Goal: Task Accomplishment & Management: Use online tool/utility

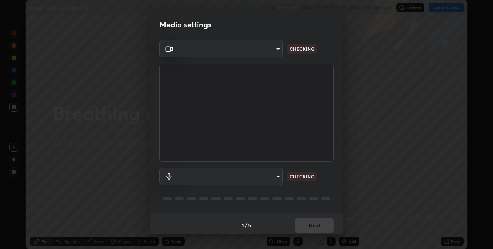
scroll to position [4, 0]
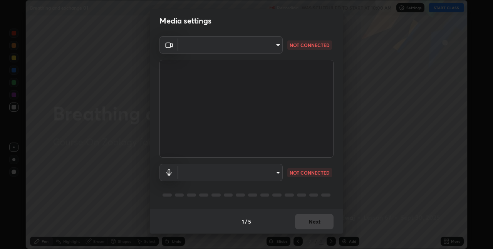
type input "280048489f4aceaa7dd929c42ae46e7d7a1038740bc9fc22ad0932e52b0860f8"
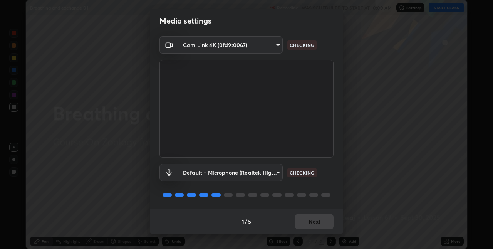
click at [275, 176] on body "Erase all Breathing and exchange 01 Recording WAS SCHEDULED TO START AT 10:00 A…" at bounding box center [246, 124] width 493 height 249
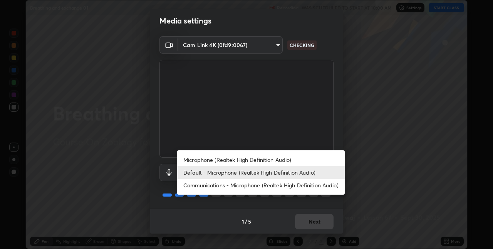
click at [211, 159] on li "Microphone (Realtek High Definition Audio)" at bounding box center [261, 159] width 168 height 13
type input "9a35c5c25a6babe24da8f4d10541f36b9700ea2ee64c40e6af499a578b7a6969"
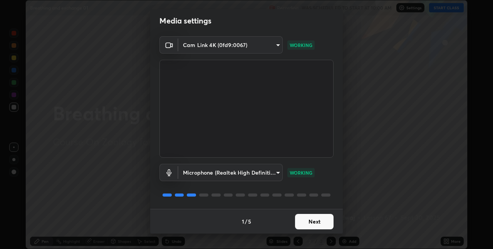
click at [314, 219] on button "Next" at bounding box center [314, 221] width 39 height 15
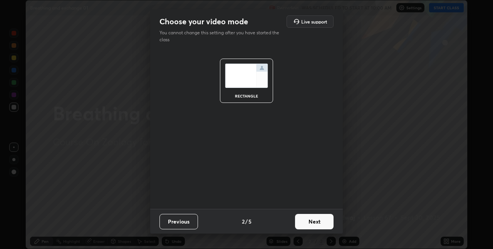
click at [312, 222] on button "Next" at bounding box center [314, 221] width 39 height 15
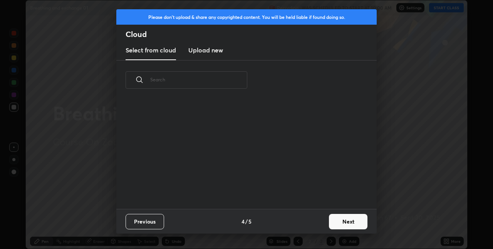
click at [318, 222] on div "Previous 4 / 5 Next" at bounding box center [246, 221] width 260 height 25
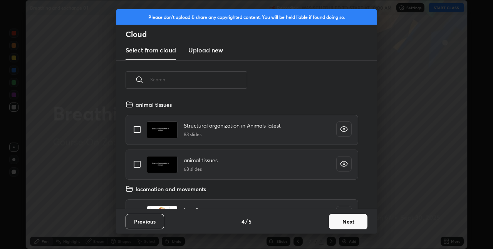
click at [333, 223] on button "Next" at bounding box center [348, 221] width 39 height 15
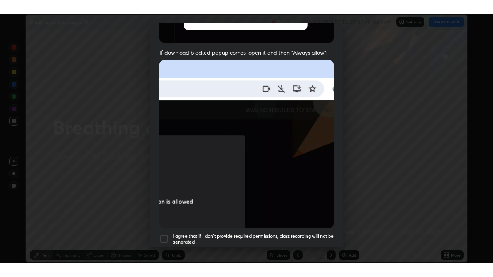
scroll to position [161, 0]
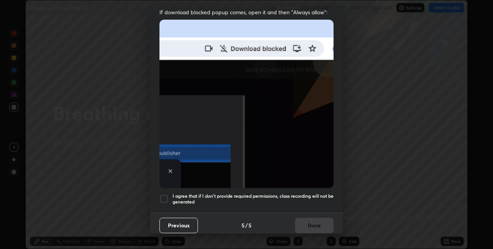
click at [168, 196] on div at bounding box center [164, 198] width 9 height 9
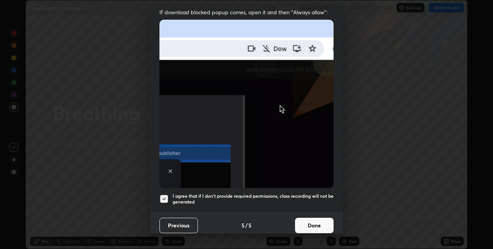
click at [303, 222] on button "Done" at bounding box center [314, 225] width 39 height 15
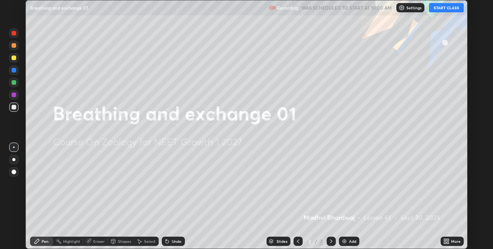
click at [438, 9] on button "START CLASS" at bounding box center [446, 7] width 35 height 9
click at [352, 242] on div "Add" at bounding box center [352, 241] width 7 height 4
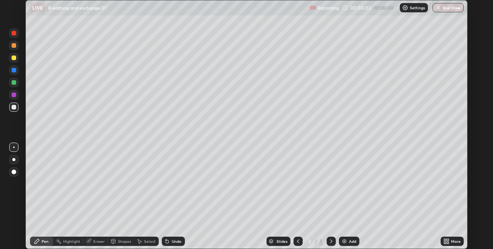
click at [445, 242] on icon at bounding box center [445, 243] width 2 height 2
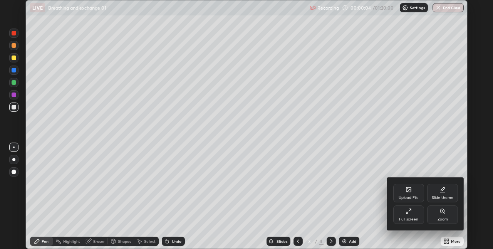
click at [405, 215] on div "Full screen" at bounding box center [408, 214] width 31 height 18
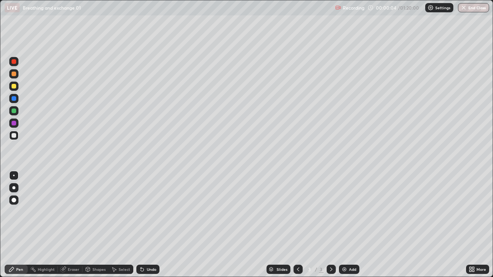
scroll to position [277, 493]
click at [15, 88] on div at bounding box center [14, 86] width 5 height 5
click at [17, 138] on div at bounding box center [13, 135] width 9 height 9
click at [75, 249] on div "Eraser" at bounding box center [74, 270] width 12 height 4
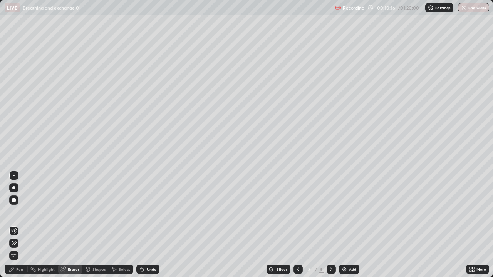
click at [14, 249] on icon at bounding box center [11, 270] width 6 height 6
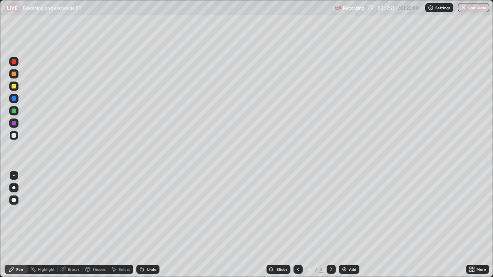
click at [364, 249] on div "Slides 3 / 3 Add" at bounding box center [313, 269] width 307 height 15
click at [356, 249] on div "Add" at bounding box center [349, 269] width 20 height 9
click at [18, 133] on div at bounding box center [13, 135] width 9 height 12
click at [151, 249] on div "Undo" at bounding box center [152, 270] width 10 height 4
click at [297, 249] on icon at bounding box center [298, 270] width 6 height 6
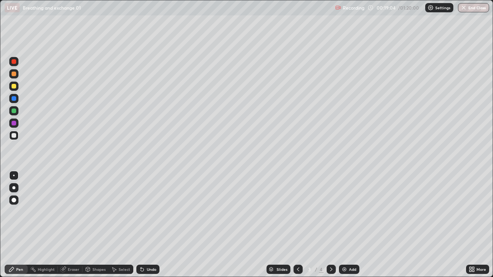
click at [17, 87] on div at bounding box center [13, 86] width 9 height 9
click at [153, 249] on div "Undo" at bounding box center [152, 270] width 10 height 4
click at [151, 249] on div "Undo" at bounding box center [152, 270] width 10 height 4
click at [149, 249] on div "Undo" at bounding box center [147, 269] width 23 height 9
click at [149, 249] on div "Undo" at bounding box center [152, 270] width 10 height 4
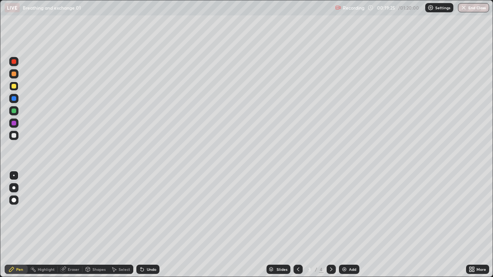
click at [17, 134] on div at bounding box center [13, 135] width 9 height 9
click at [349, 249] on div "Add" at bounding box center [349, 269] width 20 height 9
click at [296, 249] on icon at bounding box center [298, 270] width 6 height 6
click at [331, 249] on icon at bounding box center [331, 270] width 6 height 6
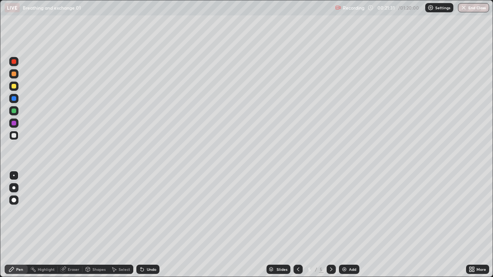
click at [15, 84] on div at bounding box center [14, 86] width 5 height 5
click at [72, 249] on div "Eraser" at bounding box center [70, 269] width 25 height 9
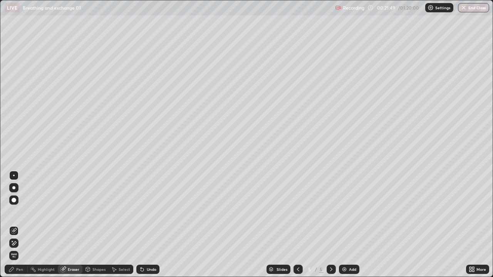
click at [13, 249] on div "Pen" at bounding box center [16, 269] width 23 height 9
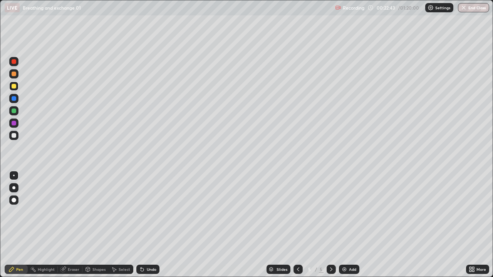
click at [18, 136] on div at bounding box center [13, 135] width 9 height 9
click at [17, 89] on div at bounding box center [13, 86] width 9 height 9
click at [17, 139] on div at bounding box center [13, 135] width 9 height 9
click at [13, 89] on div at bounding box center [13, 86] width 9 height 9
click at [15, 86] on div at bounding box center [14, 86] width 5 height 5
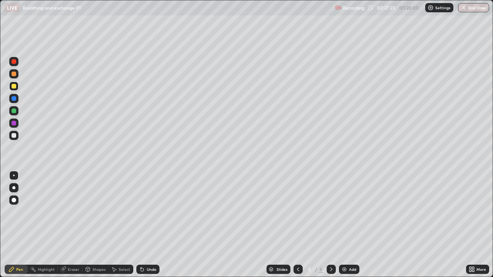
click at [17, 124] on div at bounding box center [13, 123] width 9 height 9
click at [73, 249] on div "Eraser" at bounding box center [74, 270] width 12 height 4
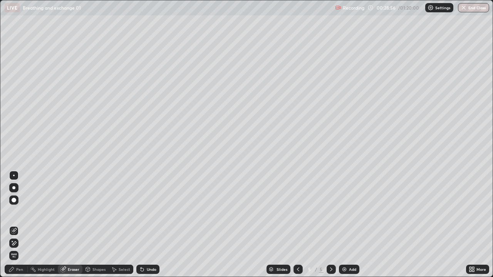
click at [17, 249] on div "Pen" at bounding box center [19, 270] width 7 height 4
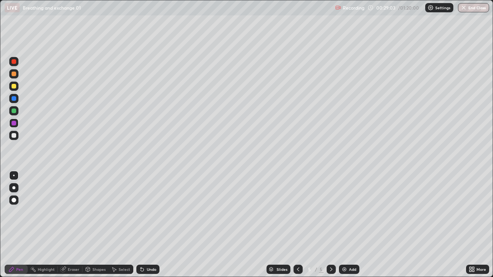
click at [14, 62] on div at bounding box center [14, 61] width 5 height 5
click at [17, 139] on div at bounding box center [13, 135] width 9 height 9
click at [17, 112] on div at bounding box center [13, 110] width 9 height 9
click at [15, 97] on div at bounding box center [14, 98] width 5 height 5
click at [14, 111] on div at bounding box center [14, 111] width 5 height 5
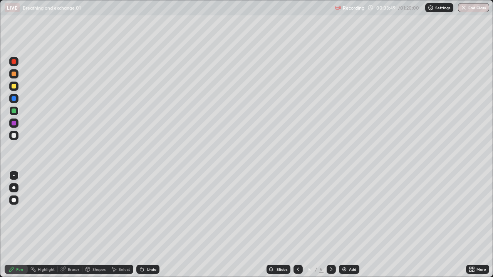
click at [12, 65] on div at bounding box center [13, 61] width 9 height 9
click at [17, 121] on div at bounding box center [13, 123] width 9 height 9
click at [14, 65] on div at bounding box center [13, 61] width 9 height 9
click at [351, 249] on div "Add" at bounding box center [352, 270] width 7 height 4
click at [18, 137] on div at bounding box center [13, 135] width 9 height 9
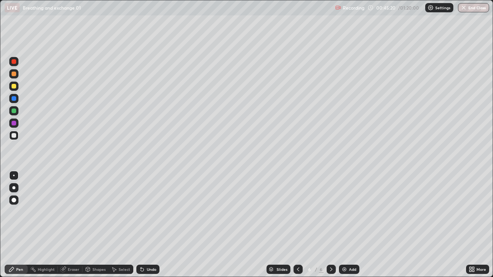
click at [152, 249] on div "Undo" at bounding box center [152, 270] width 10 height 4
click at [156, 249] on div "Undo" at bounding box center [147, 269] width 23 height 9
click at [17, 85] on div at bounding box center [13, 86] width 9 height 9
click at [14, 74] on div at bounding box center [14, 74] width 5 height 5
click at [18, 137] on div at bounding box center [13, 135] width 9 height 9
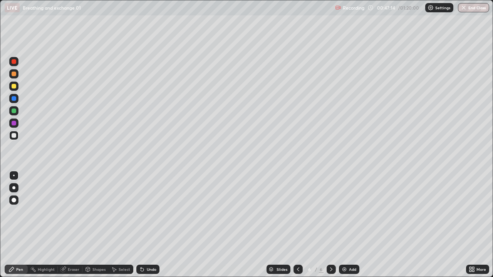
click at [17, 138] on div at bounding box center [13, 135] width 9 height 9
click at [13, 73] on div at bounding box center [14, 74] width 5 height 5
click at [72, 249] on div "Eraser" at bounding box center [74, 270] width 12 height 4
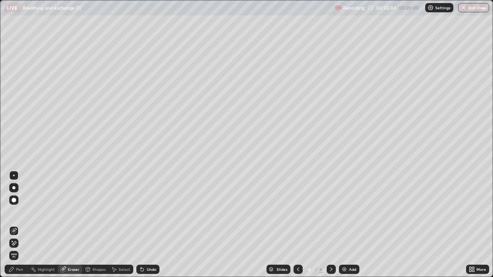
click at [15, 249] on div "Pen" at bounding box center [16, 269] width 23 height 9
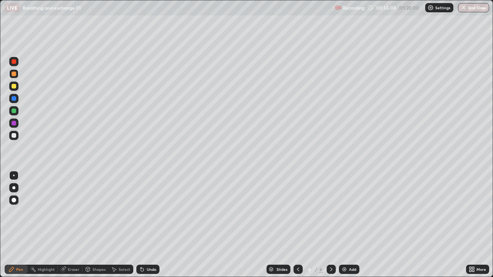
click at [17, 111] on div at bounding box center [13, 110] width 9 height 9
click at [17, 63] on div at bounding box center [13, 61] width 9 height 9
click at [351, 249] on div "Add" at bounding box center [352, 270] width 7 height 4
click at [17, 88] on div at bounding box center [13, 86] width 9 height 9
click at [154, 249] on div "Undo" at bounding box center [152, 270] width 10 height 4
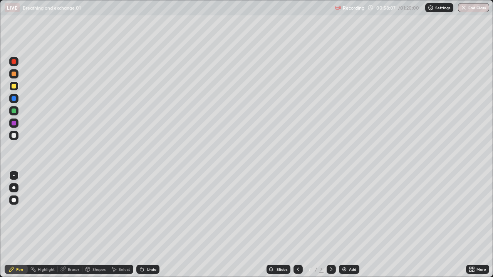
click at [156, 249] on div "Undo" at bounding box center [147, 269] width 23 height 9
click at [158, 249] on div "Undo" at bounding box center [147, 269] width 23 height 9
click at [156, 249] on div "Undo" at bounding box center [147, 269] width 23 height 9
click at [156, 249] on div "Undo" at bounding box center [146, 269] width 26 height 15
click at [14, 137] on div at bounding box center [14, 135] width 5 height 5
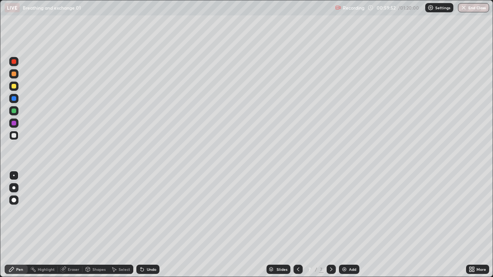
click at [151, 249] on div "Undo" at bounding box center [152, 270] width 10 height 4
click at [298, 249] on icon at bounding box center [298, 270] width 6 height 6
click at [331, 249] on icon at bounding box center [331, 270] width 6 height 6
click at [155, 249] on div "Undo" at bounding box center [152, 270] width 10 height 4
click at [70, 249] on div "Eraser" at bounding box center [74, 270] width 12 height 4
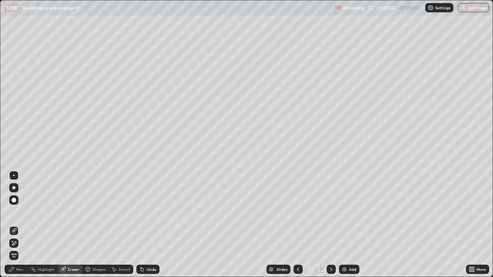
click at [20, 249] on div "Pen" at bounding box center [19, 270] width 7 height 4
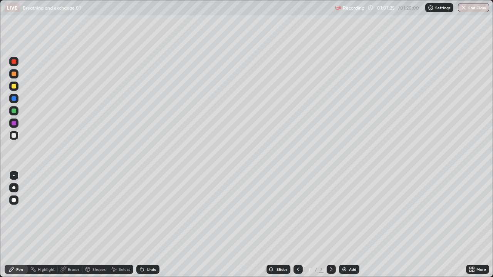
click at [14, 74] on div at bounding box center [14, 74] width 5 height 5
click at [349, 249] on div "Add" at bounding box center [352, 270] width 7 height 4
click at [17, 139] on div at bounding box center [13, 135] width 9 height 9
click at [158, 249] on div "Undo" at bounding box center [147, 269] width 23 height 9
click at [157, 249] on div "Undo" at bounding box center [147, 269] width 23 height 9
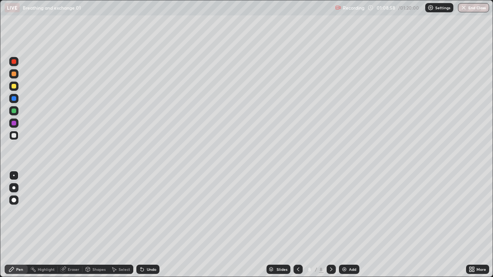
click at [158, 249] on div "Undo" at bounding box center [147, 269] width 23 height 9
click at [155, 249] on div "Undo" at bounding box center [147, 269] width 23 height 9
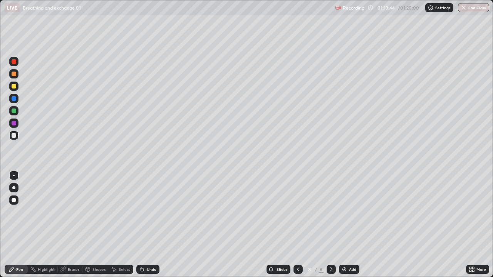
click at [472, 8] on button "End Class" at bounding box center [473, 7] width 31 height 9
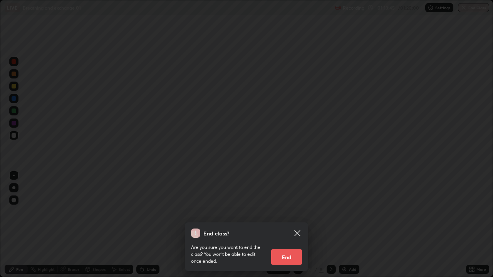
click at [299, 249] on button "End" at bounding box center [286, 257] width 31 height 15
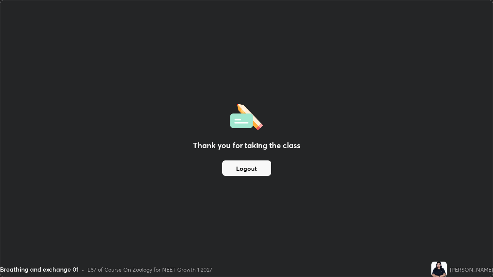
click at [255, 170] on button "Logout" at bounding box center [246, 168] width 49 height 15
click at [252, 171] on button "Logout" at bounding box center [246, 168] width 49 height 15
click at [244, 168] on button "Logout" at bounding box center [246, 168] width 49 height 15
